Goal: Transaction & Acquisition: Purchase product/service

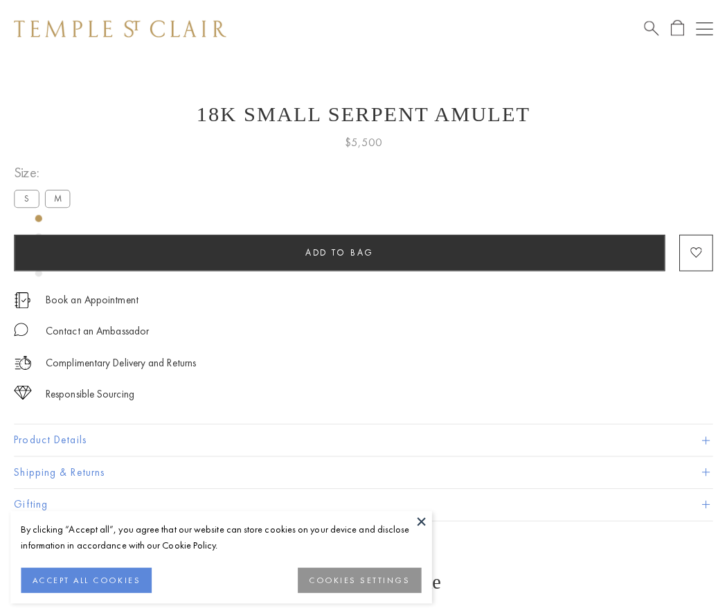
scroll to position [55, 0]
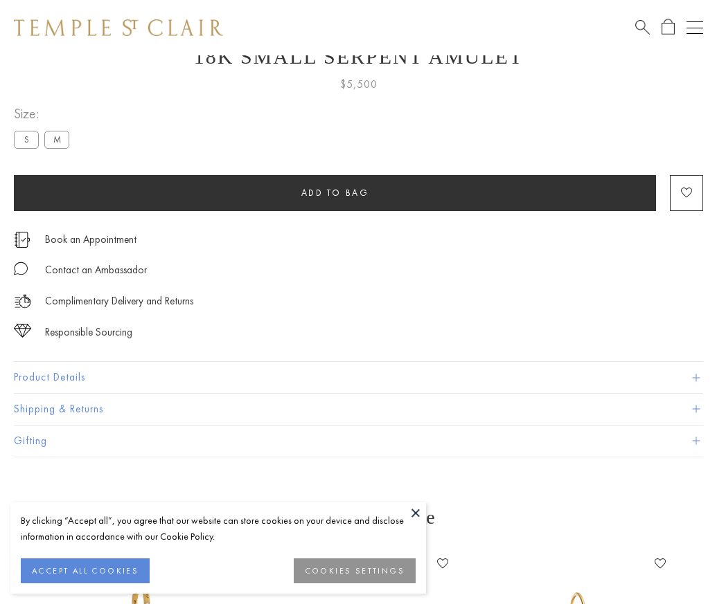
click at [334, 192] on span "Add to bag" at bounding box center [335, 193] width 68 height 12
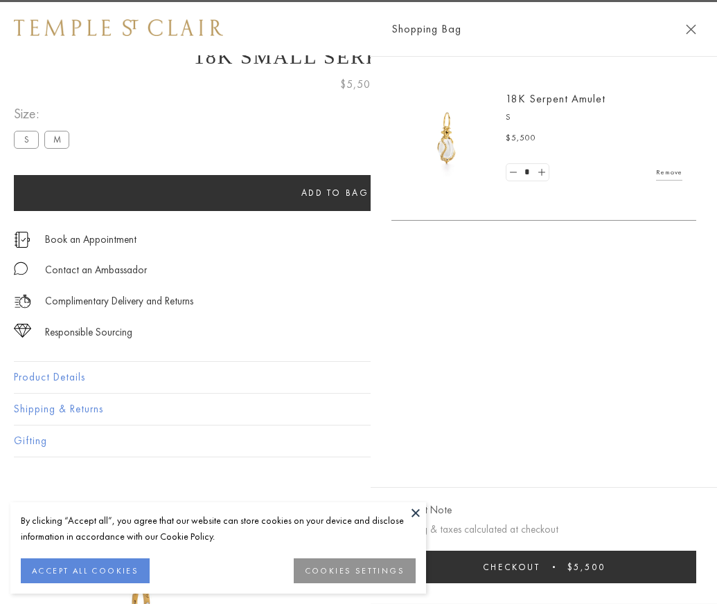
click at [540, 573] on span "Checkout" at bounding box center [511, 567] width 57 height 12
